Goal: Entertainment & Leisure: Consume media (video, audio)

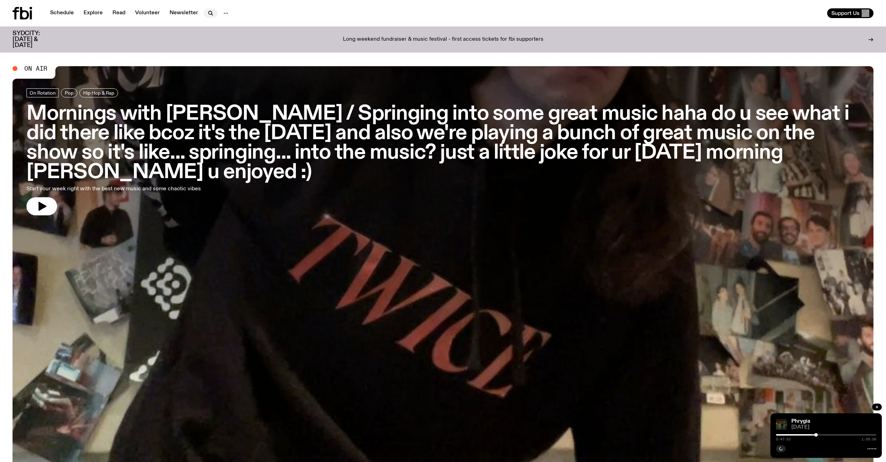
click at [210, 16] on icon "button" at bounding box center [210, 13] width 8 height 8
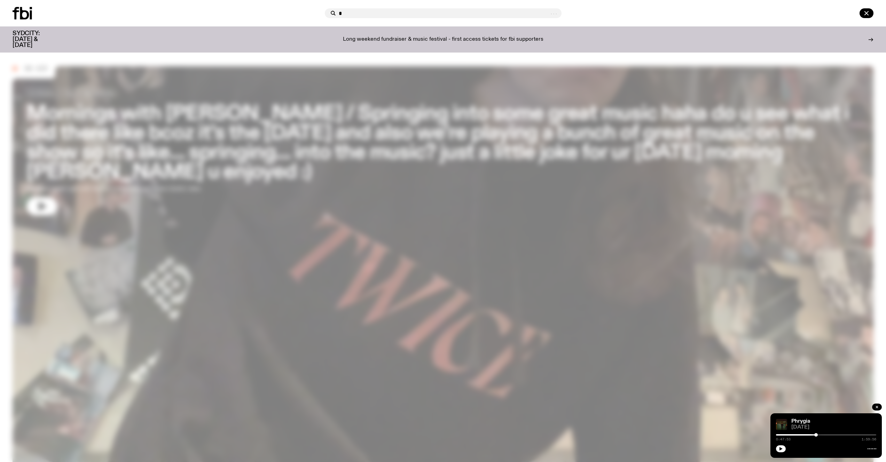
type input "*"
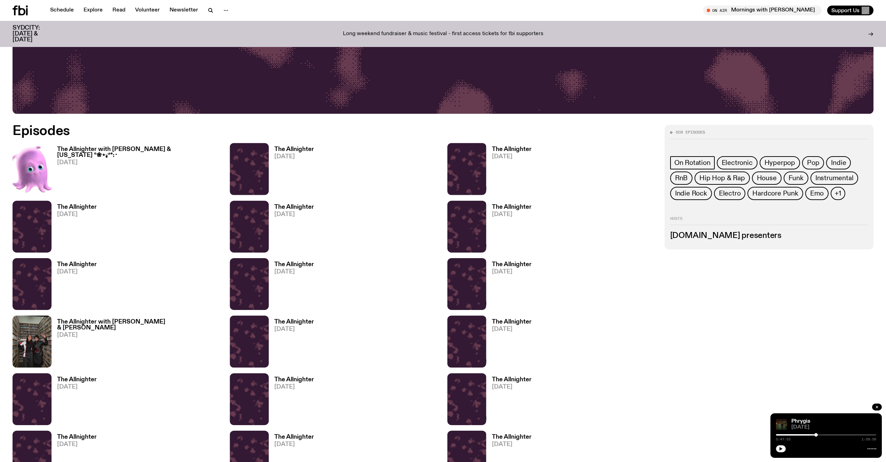
scroll to position [470, 0]
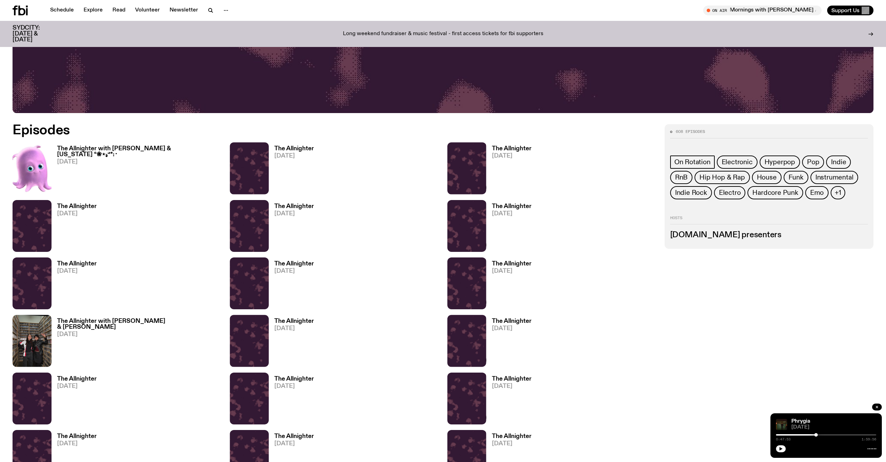
click at [516, 146] on h3 "The Allnighter" at bounding box center [512, 149] width 40 height 6
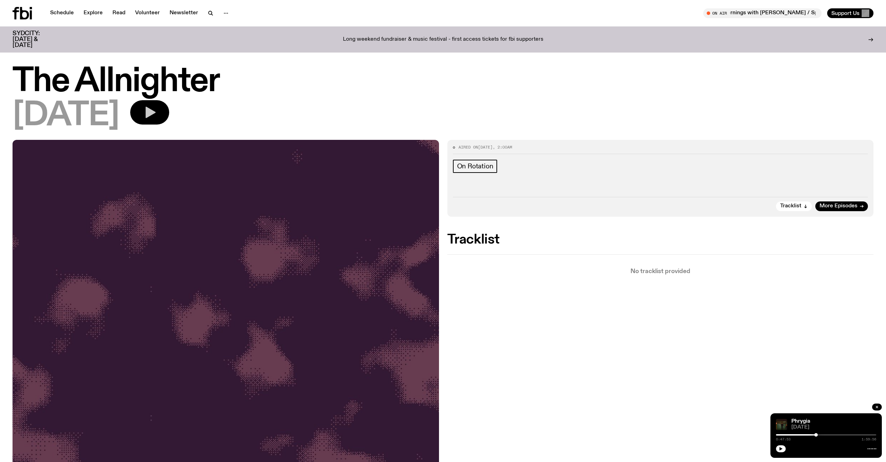
click at [157, 111] on icon "button" at bounding box center [150, 112] width 14 height 14
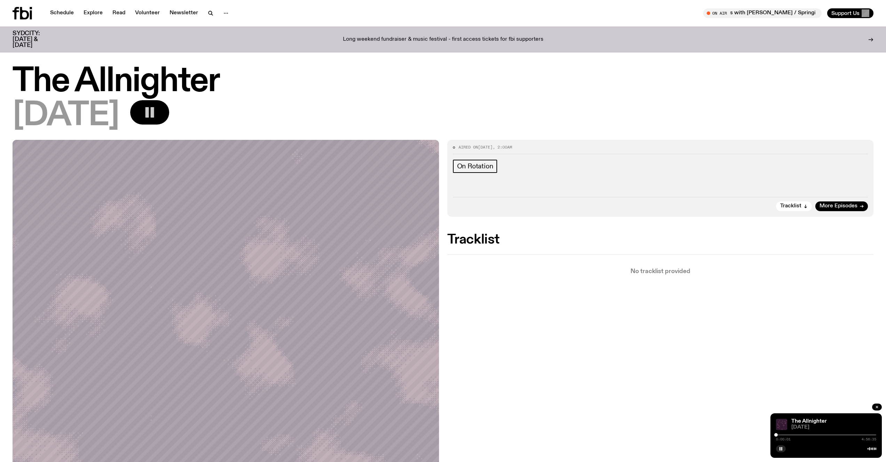
click at [149, 109] on rect "button" at bounding box center [146, 112] width 3 height 10
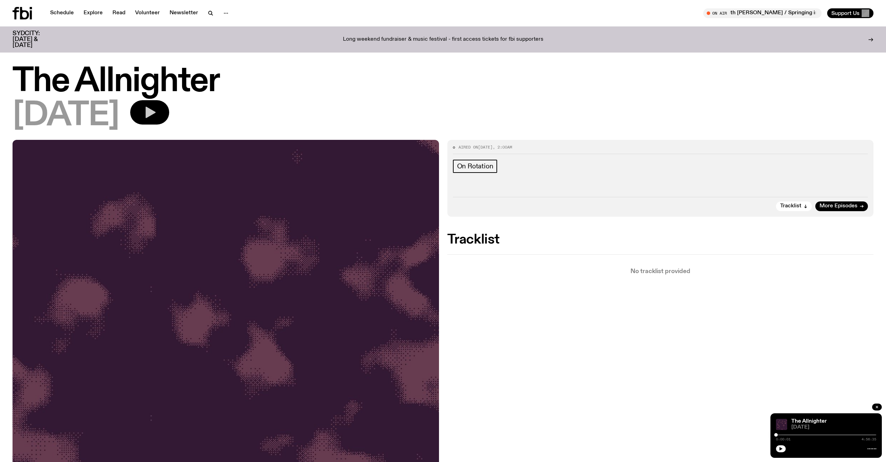
click at [169, 102] on button "button" at bounding box center [149, 112] width 39 height 24
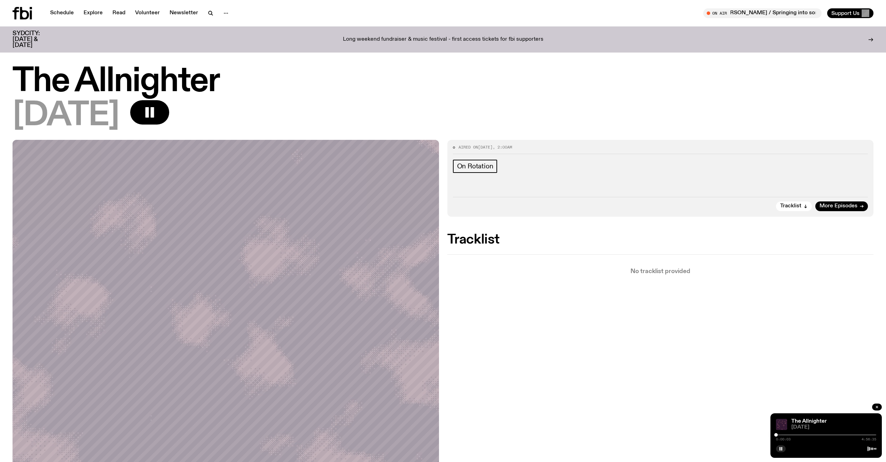
click at [818, 435] on div at bounding box center [826, 434] width 100 height 1
click at [822, 434] on div at bounding box center [826, 434] width 100 height 1
click at [834, 436] on div "2:16:57 4:56:35" at bounding box center [826, 437] width 100 height 8
click at [835, 435] on div at bounding box center [826, 434] width 100 height 1
click at [849, 435] on div at bounding box center [826, 434] width 100 height 1
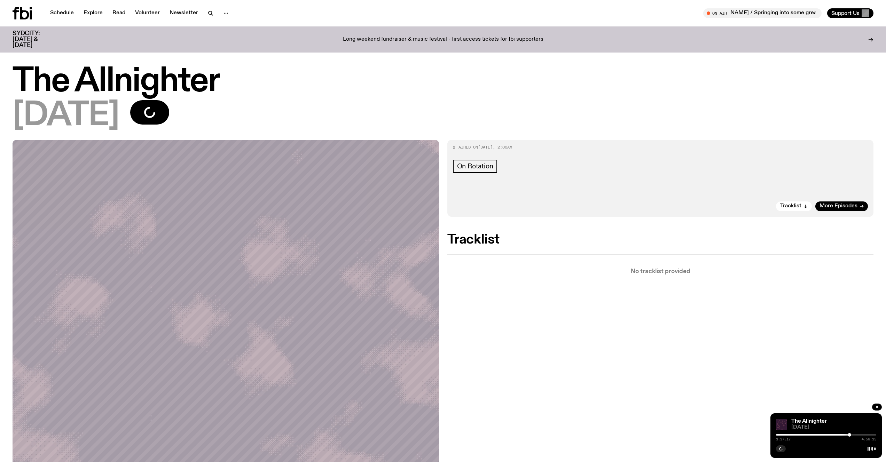
click at [859, 435] on div at bounding box center [826, 434] width 100 height 1
click at [861, 434] on div at bounding box center [860, 434] width 3 height 3
click at [862, 434] on div at bounding box center [860, 434] width 3 height 3
click at [863, 434] on div at bounding box center [862, 434] width 3 height 3
click at [865, 434] on div at bounding box center [864, 434] width 3 height 3
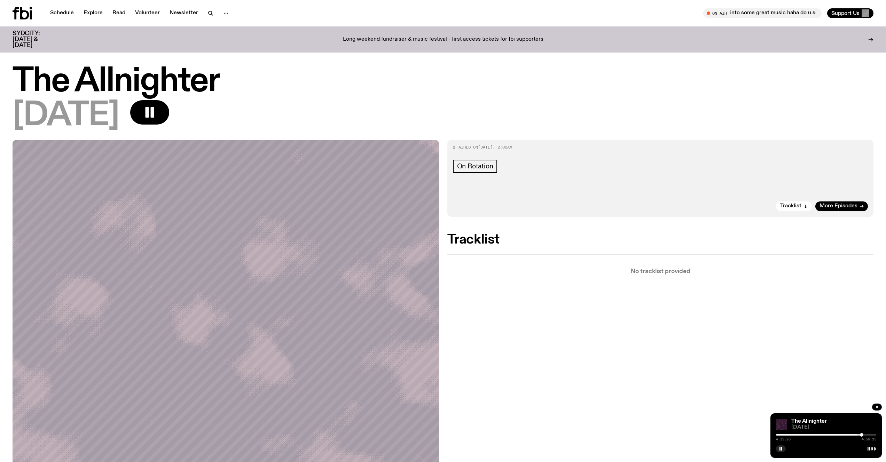
click at [861, 435] on div at bounding box center [860, 434] width 3 height 3
click at [862, 435] on div at bounding box center [861, 434] width 3 height 3
click at [858, 445] on div at bounding box center [826, 448] width 100 height 8
click at [863, 434] on div at bounding box center [863, 434] width 3 height 3
click at [863, 434] on div at bounding box center [862, 434] width 3 height 3
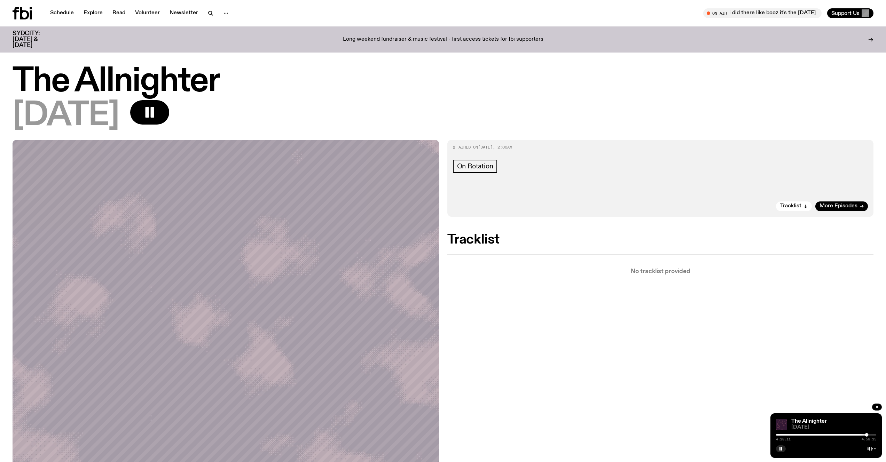
click at [841, 419] on div "The Allnighter" at bounding box center [833, 421] width 86 height 5
click at [867, 434] on div at bounding box center [866, 434] width 3 height 3
click at [868, 435] on div at bounding box center [867, 434] width 3 height 3
click at [869, 435] on div at bounding box center [868, 434] width 3 height 3
click at [870, 435] on div at bounding box center [869, 434] width 3 height 3
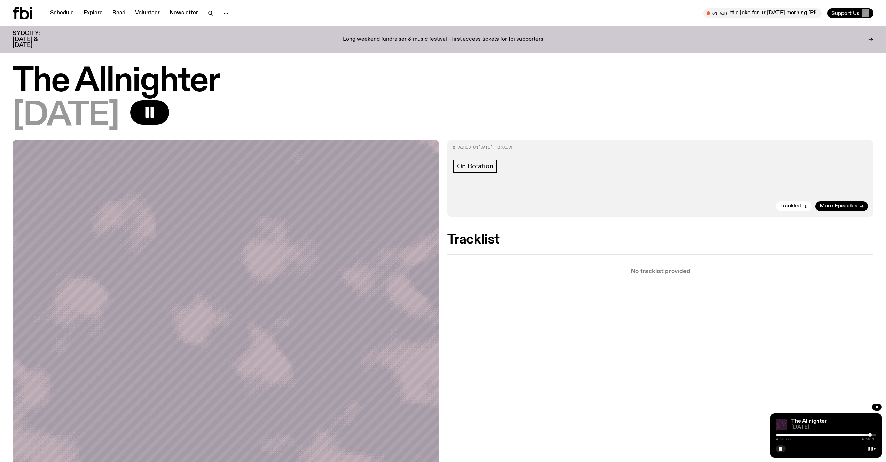
click at [870, 434] on div at bounding box center [869, 434] width 3 height 3
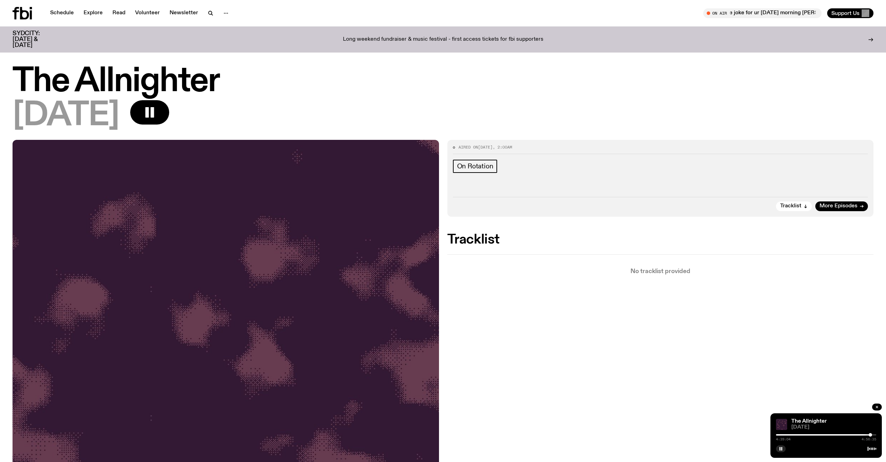
click at [870, 434] on div at bounding box center [869, 434] width 3 height 3
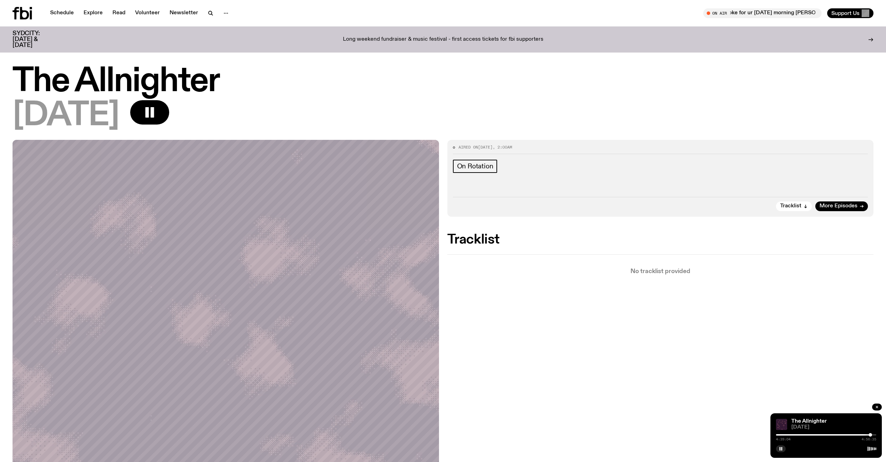
click at [870, 434] on div at bounding box center [869, 434] width 3 height 3
click at [870, 434] on div at bounding box center [870, 434] width 3 height 3
